Goal: Task Accomplishment & Management: Use online tool/utility

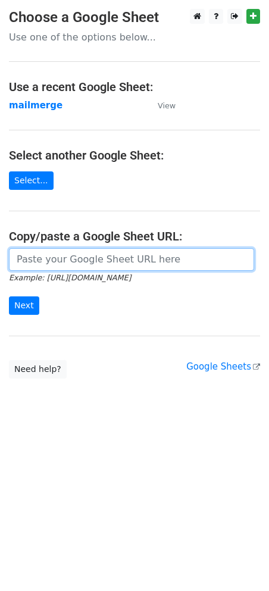
click at [136, 257] on input "url" at bounding box center [131, 259] width 245 height 23
paste input "[URL][DOMAIN_NAME]"
type input "[URL][DOMAIN_NAME]"
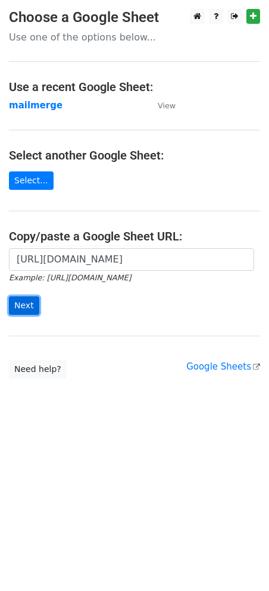
scroll to position [0, 0]
click at [17, 302] on input "Next" at bounding box center [24, 305] width 30 height 18
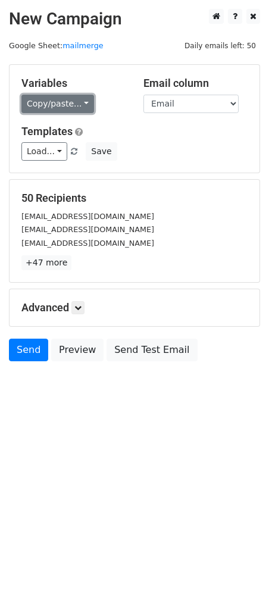
click at [70, 104] on link "Copy/paste..." at bounding box center [57, 104] width 73 height 18
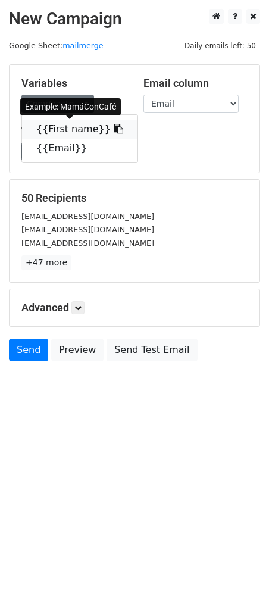
click at [78, 124] on link "{{First name}}" at bounding box center [79, 129] width 115 height 19
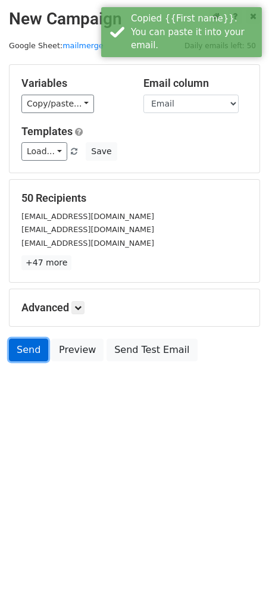
click at [29, 353] on link "Send" at bounding box center [28, 349] width 39 height 23
